Goal: Task Accomplishment & Management: Manage account settings

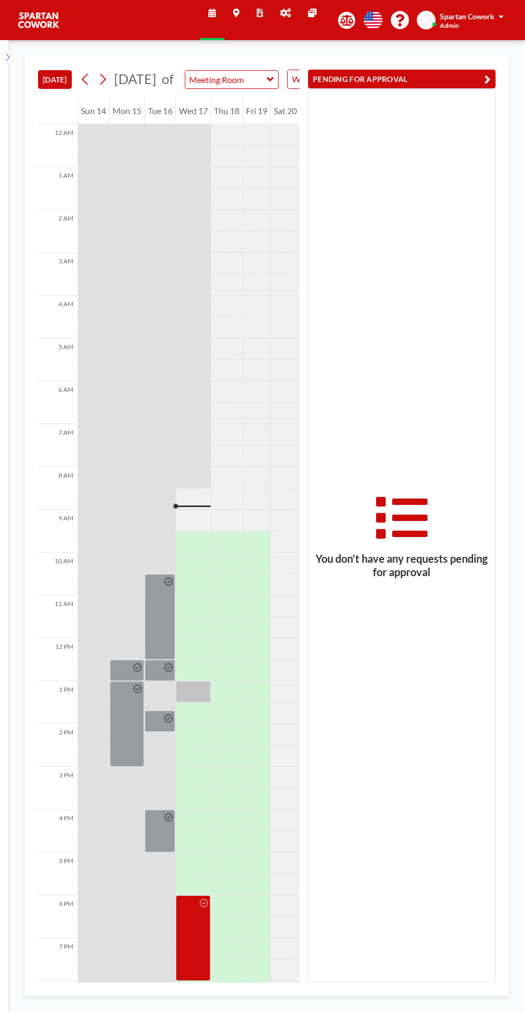
scroll to position [86, 0]
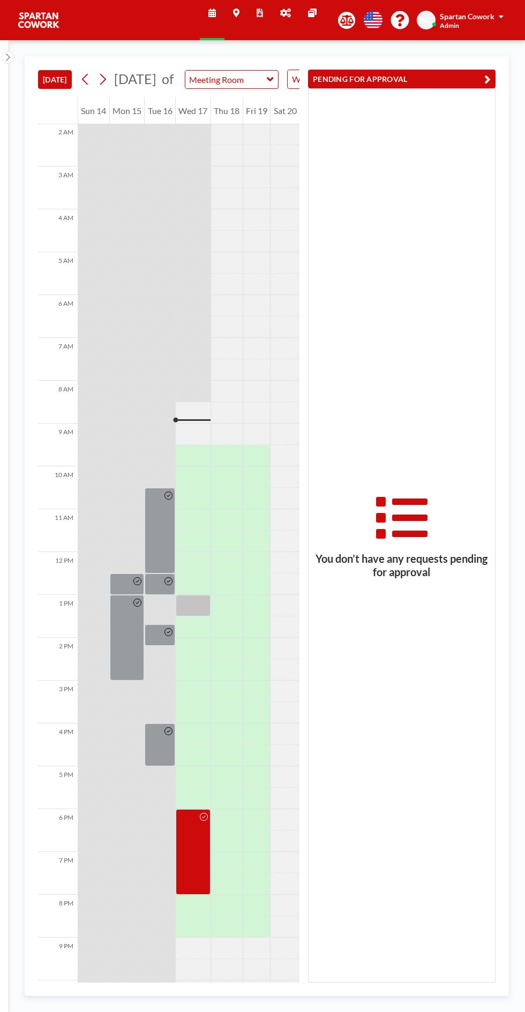
click at [206, 617] on div at bounding box center [193, 605] width 35 height 21
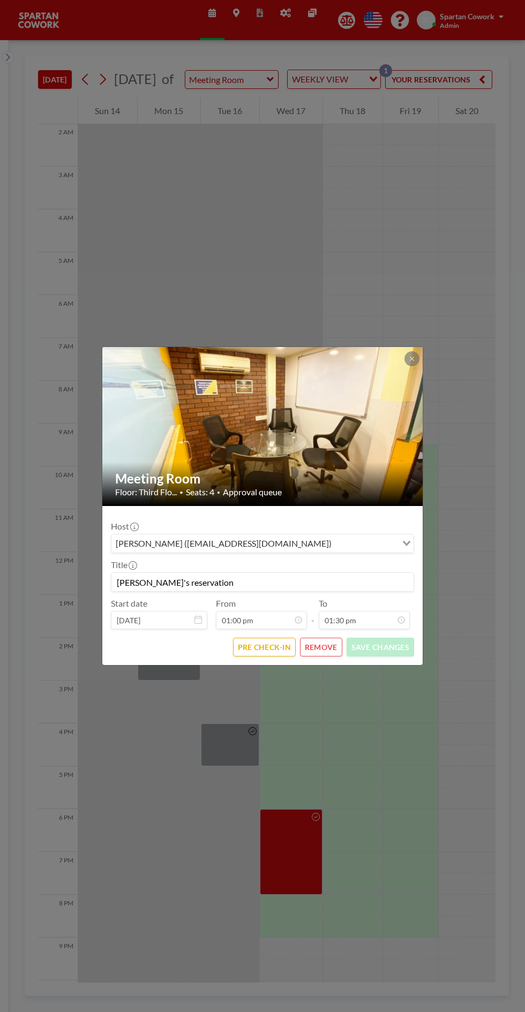
click at [411, 359] on icon at bounding box center [412, 359] width 4 height 4
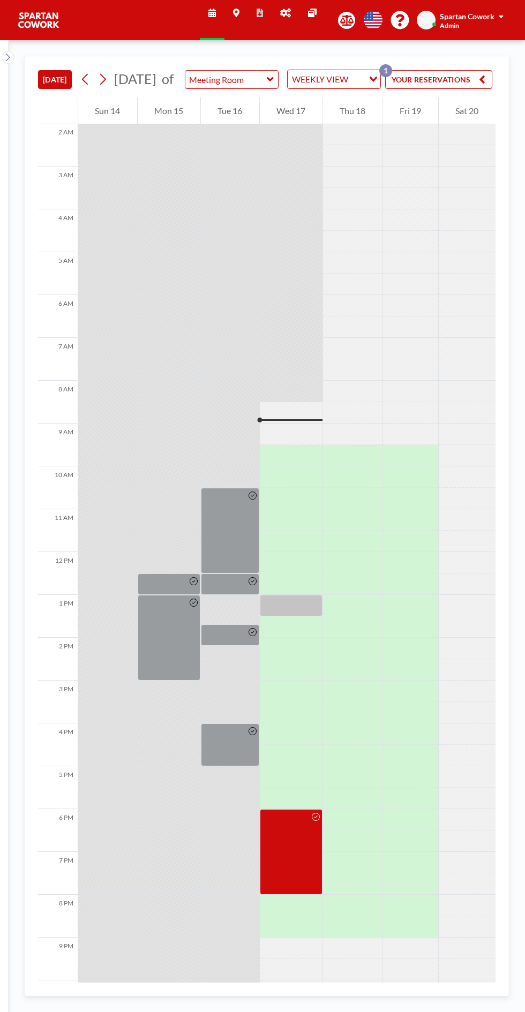
scroll to position [0, 143]
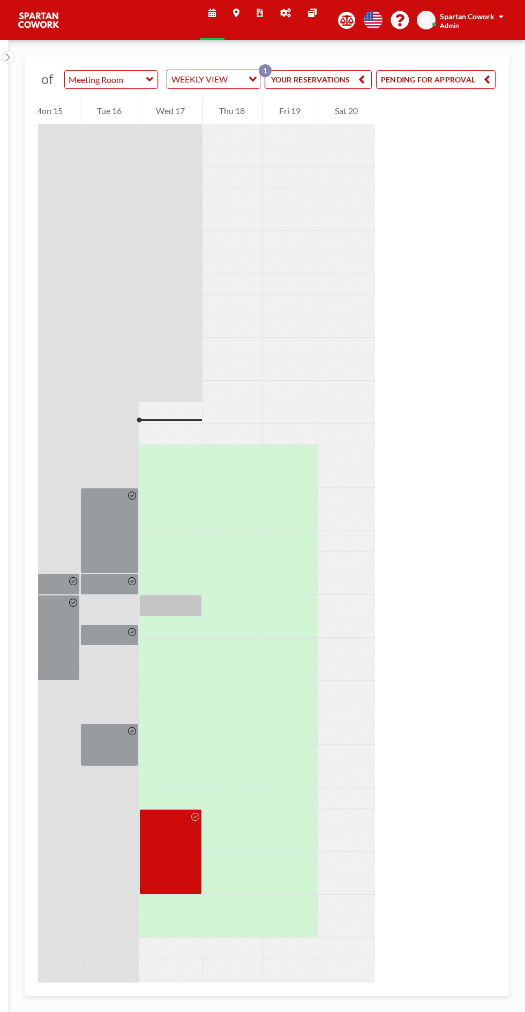
click at [445, 86] on button "PENDING FOR APPROVAL" at bounding box center [435, 79] width 119 height 19
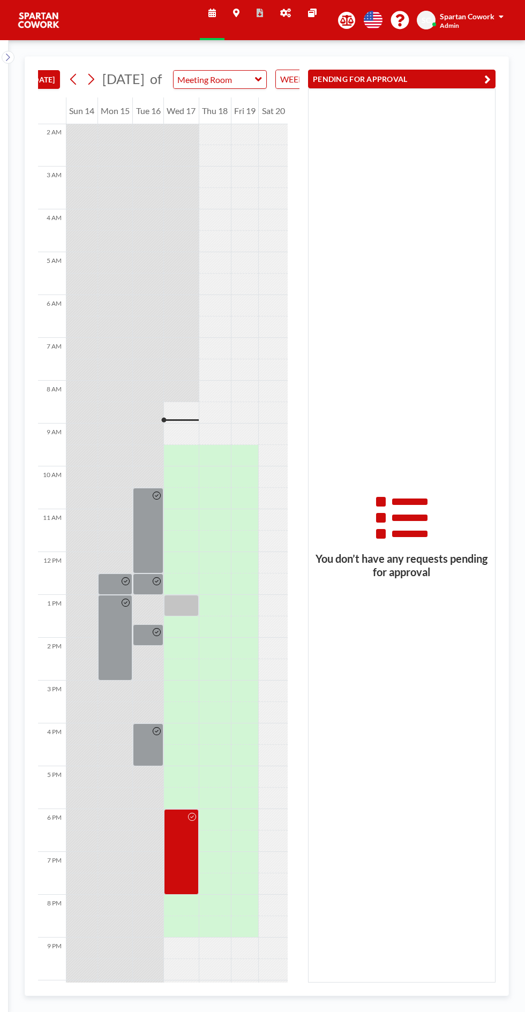
scroll to position [0, 0]
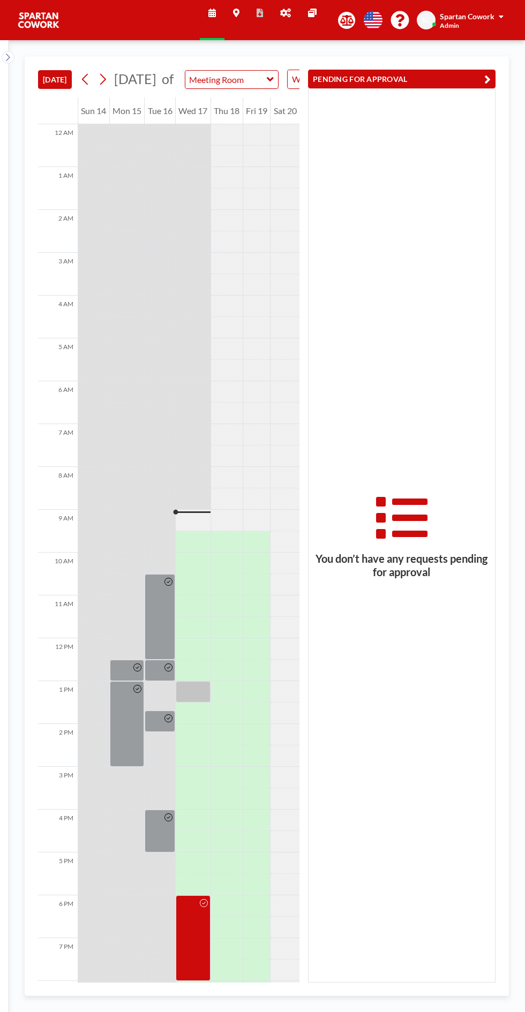
scroll to position [86, 0]
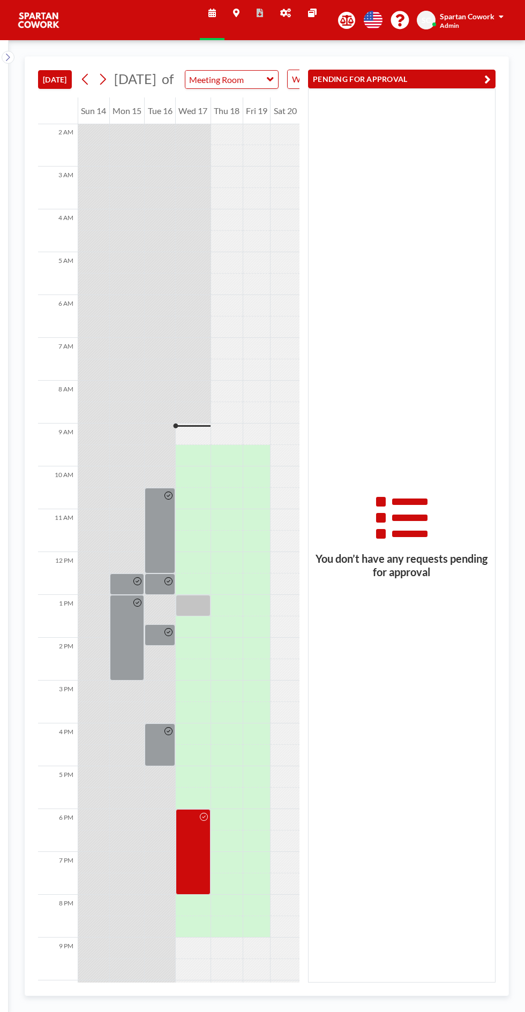
click at [285, 13] on icon at bounding box center [285, 13] width 11 height 9
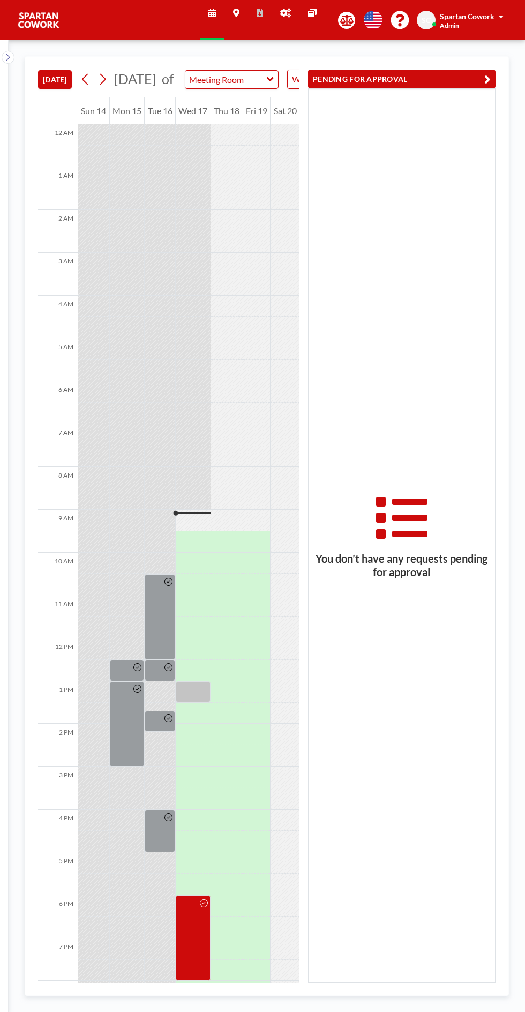
scroll to position [86, 0]
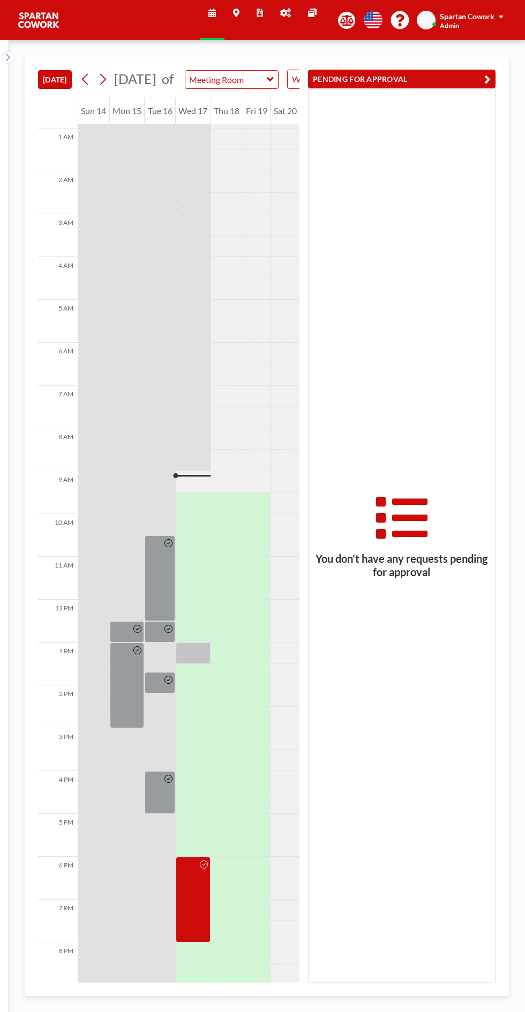
scroll to position [86, 0]
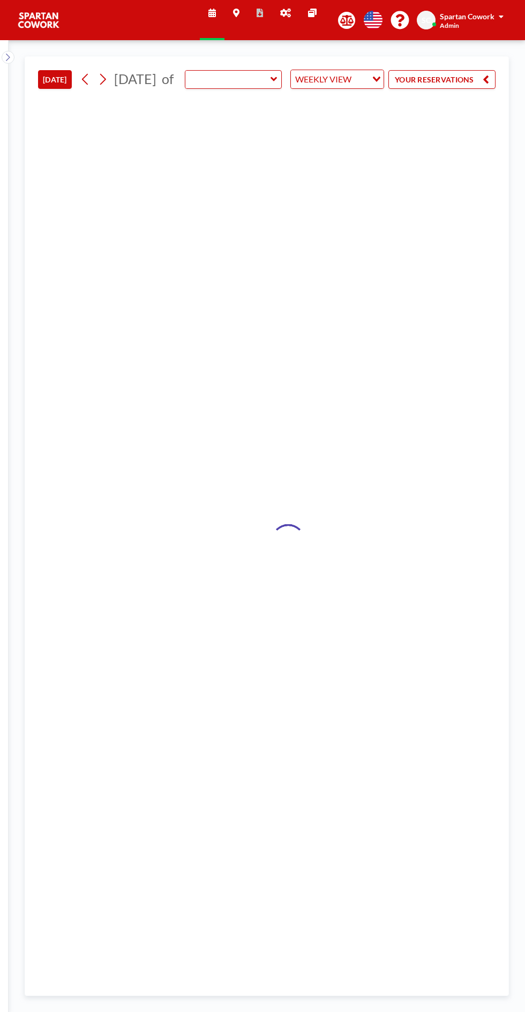
type input "Meeting Room"
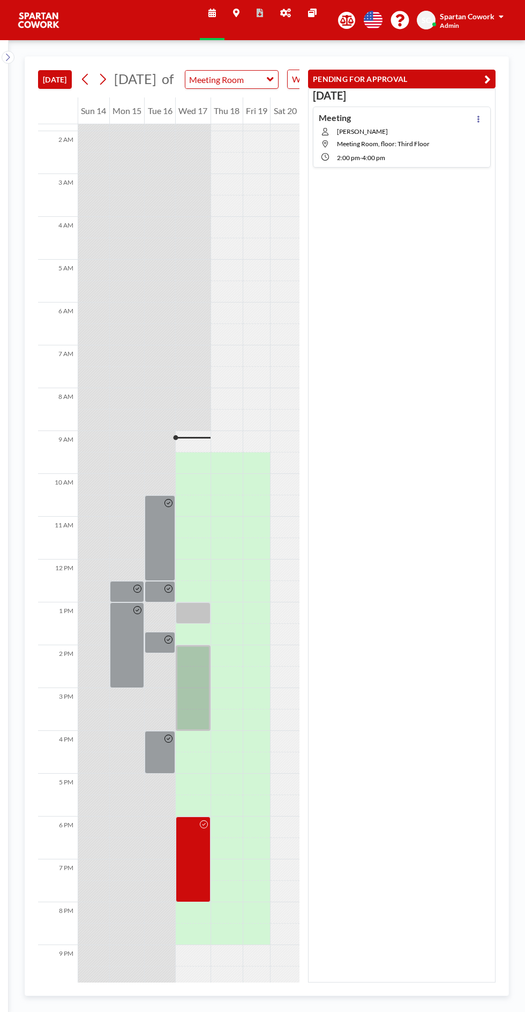
scroll to position [86, 0]
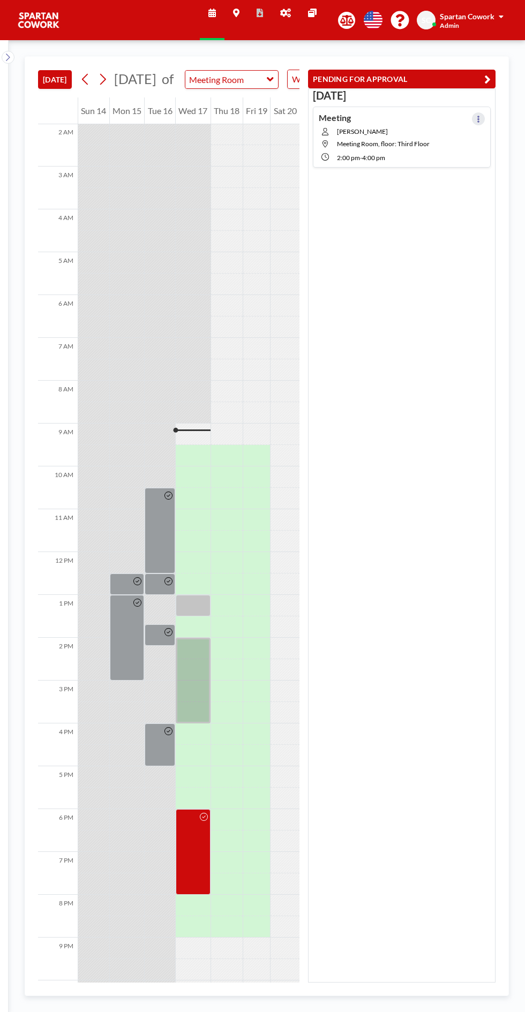
click at [476, 122] on button at bounding box center [478, 118] width 13 height 13
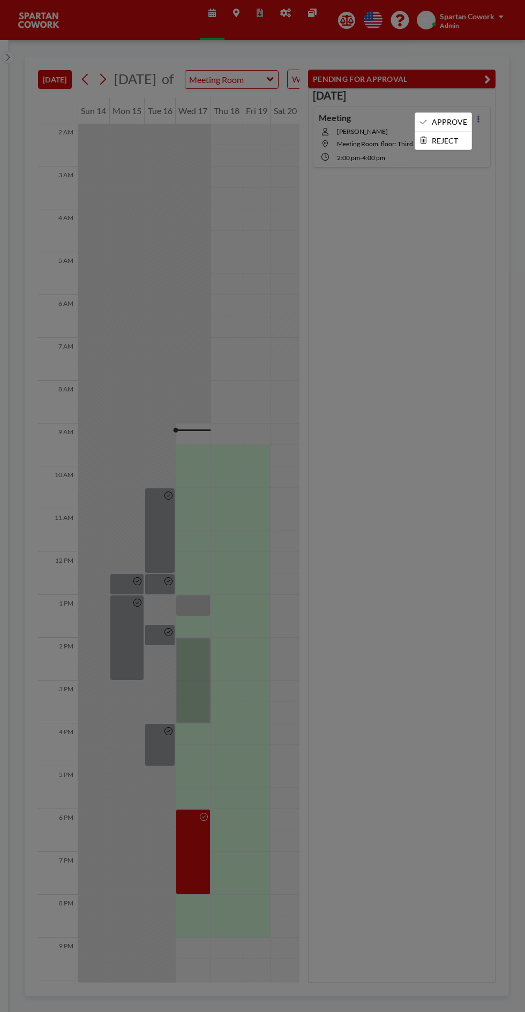
click at [450, 121] on li "APPROVE" at bounding box center [443, 122] width 56 height 18
